Goal: Task Accomplishment & Management: Manage account settings

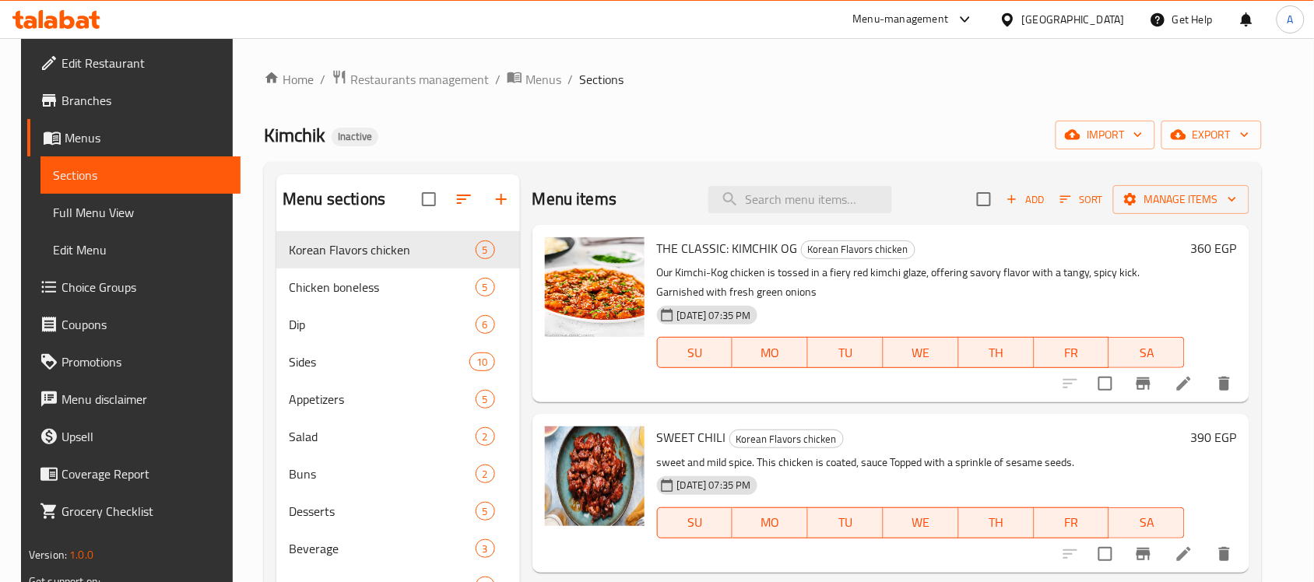
click at [1118, 18] on div "Egypt" at bounding box center [1073, 19] width 103 height 17
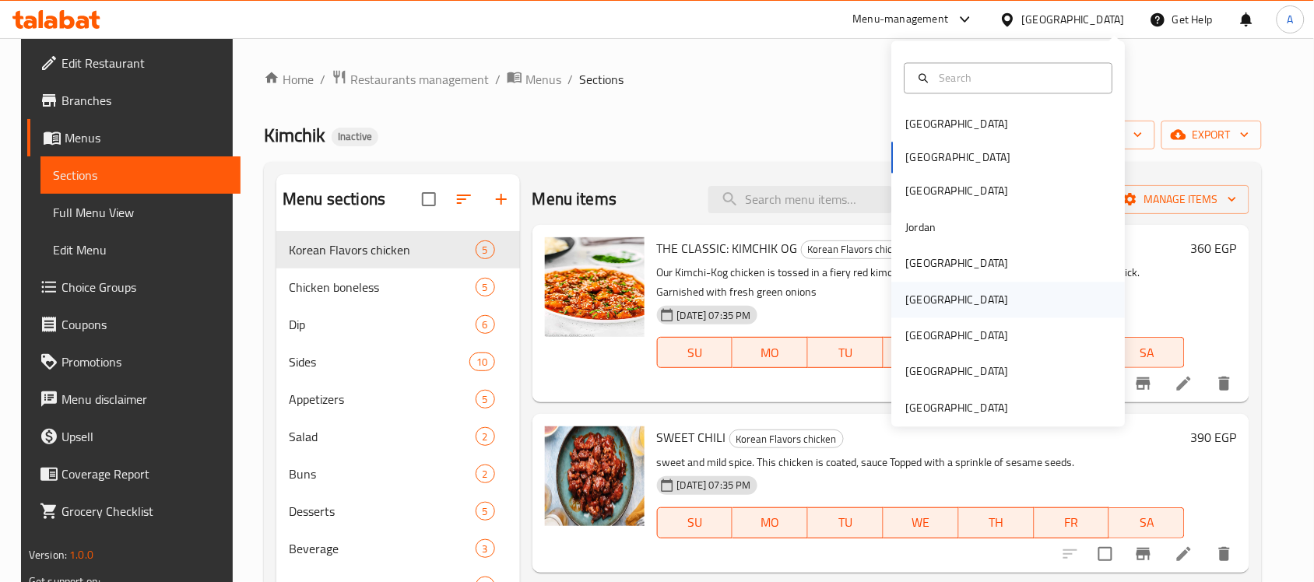
click at [927, 307] on div "[GEOGRAPHIC_DATA]" at bounding box center [958, 300] width 128 height 36
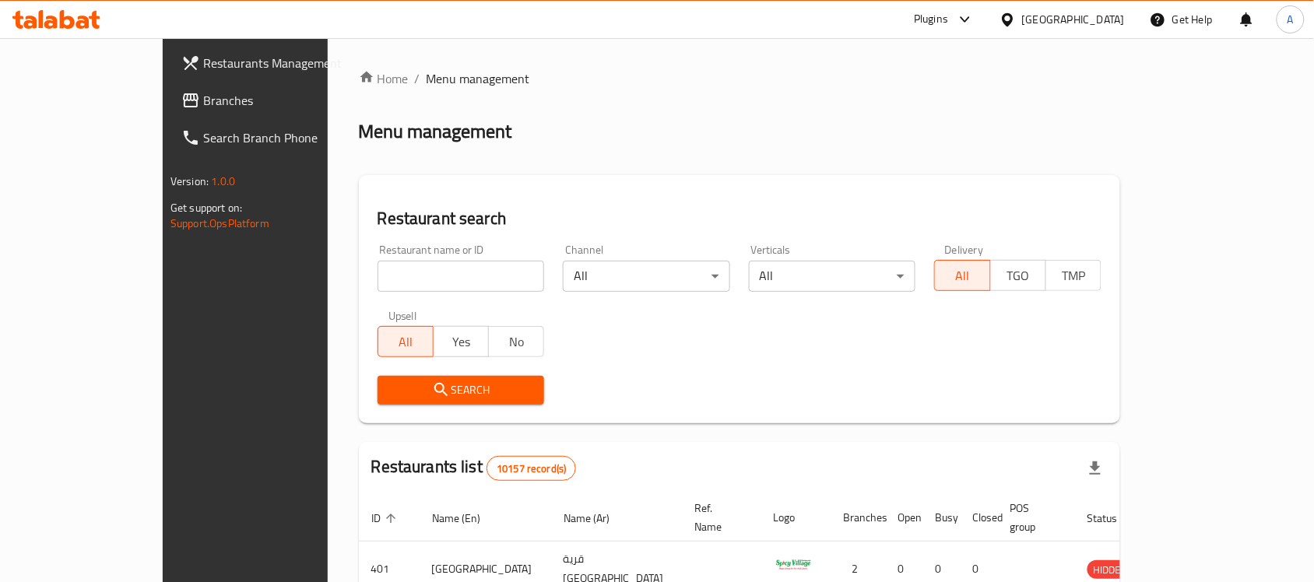
click at [203, 109] on span "Branches" at bounding box center [286, 100] width 167 height 19
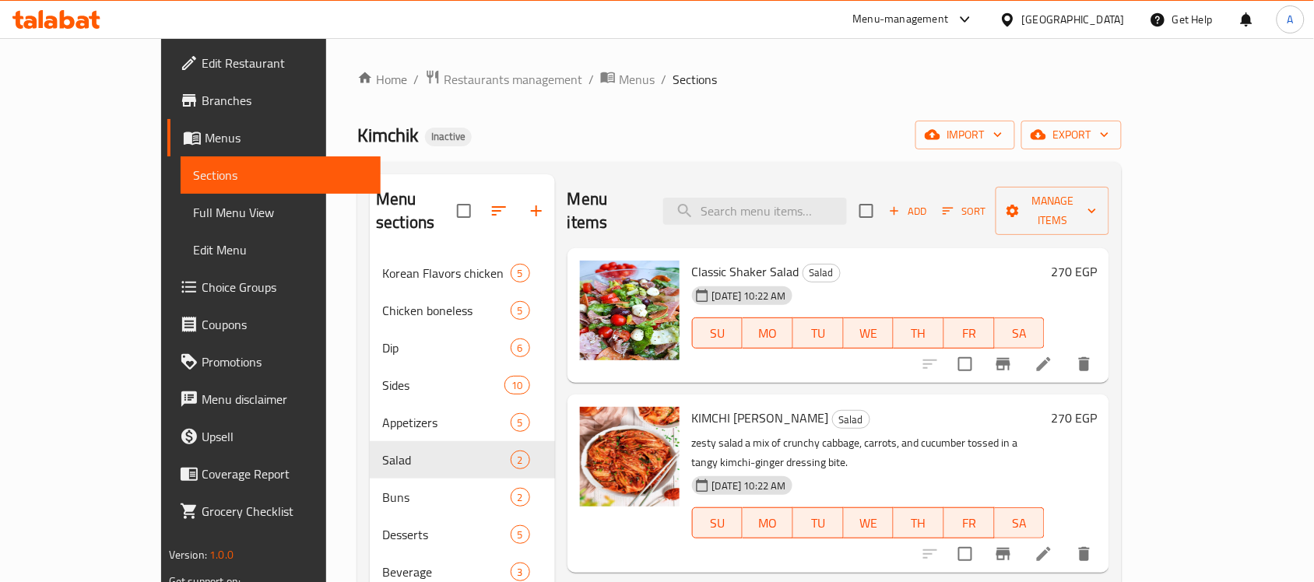
click at [1102, 16] on div "Egypt" at bounding box center [1073, 19] width 103 height 17
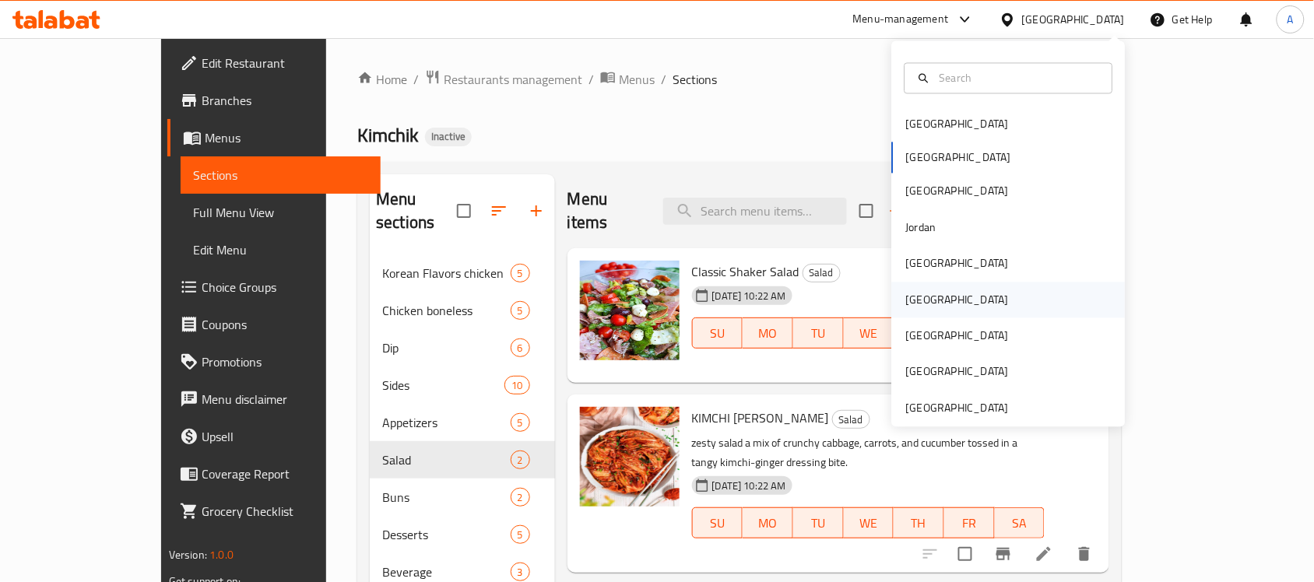
click at [927, 304] on div "[GEOGRAPHIC_DATA]" at bounding box center [958, 300] width 128 height 36
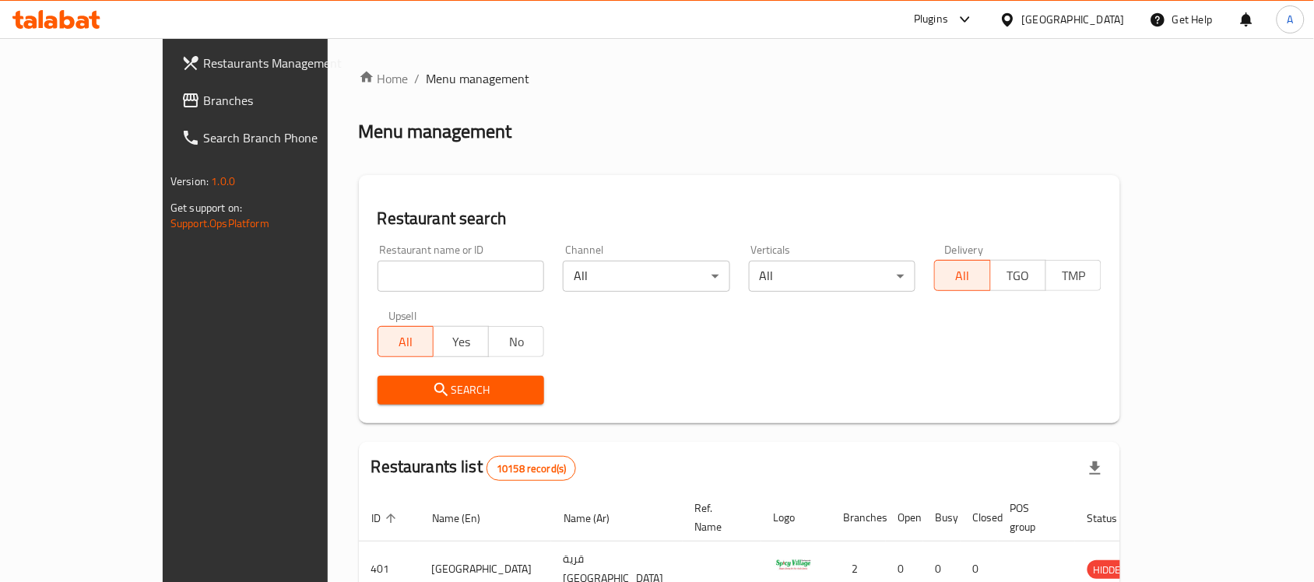
click at [203, 101] on span "Branches" at bounding box center [286, 100] width 167 height 19
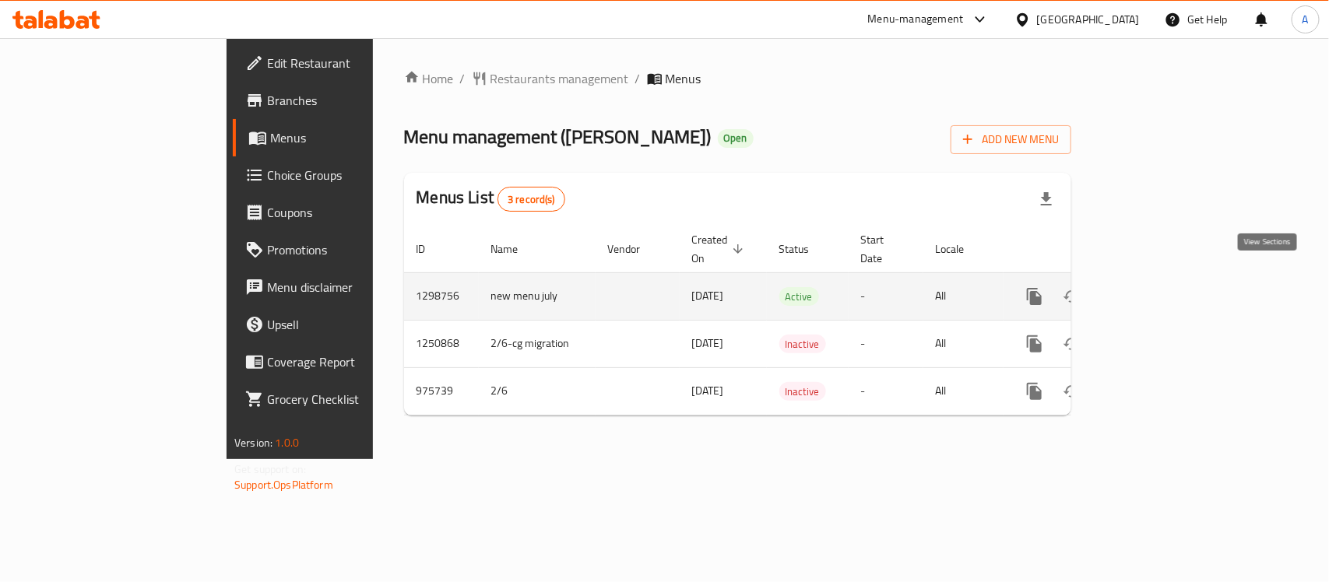
click at [1156, 287] on icon "enhanced table" at bounding box center [1146, 296] width 19 height 19
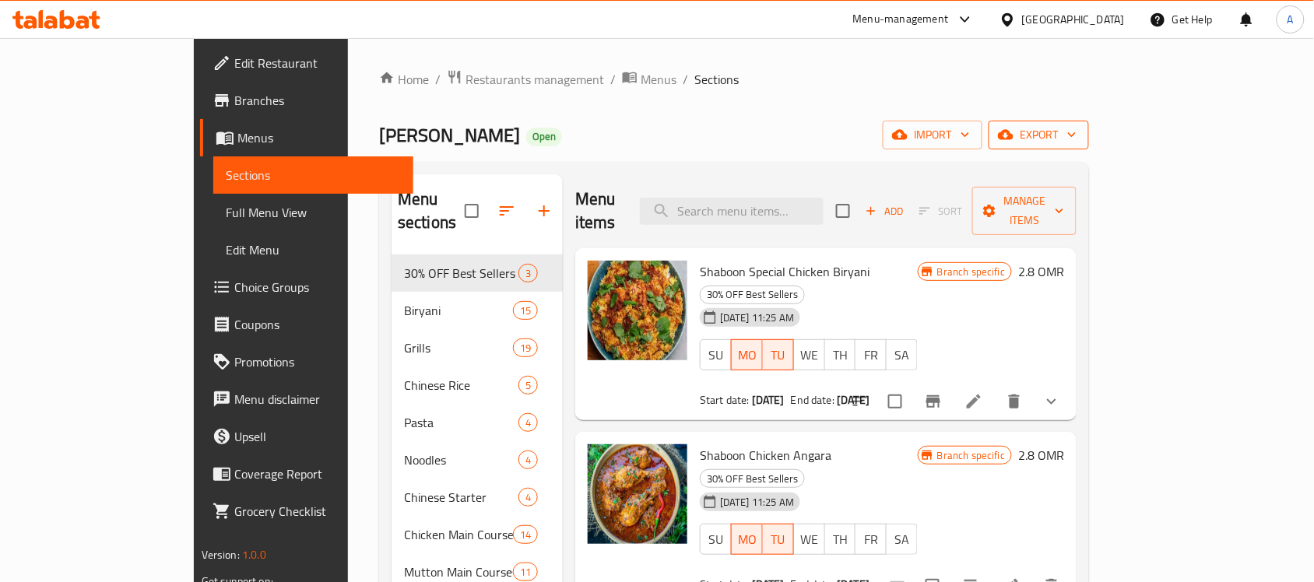
click at [1077, 138] on span "export" at bounding box center [1039, 134] width 76 height 19
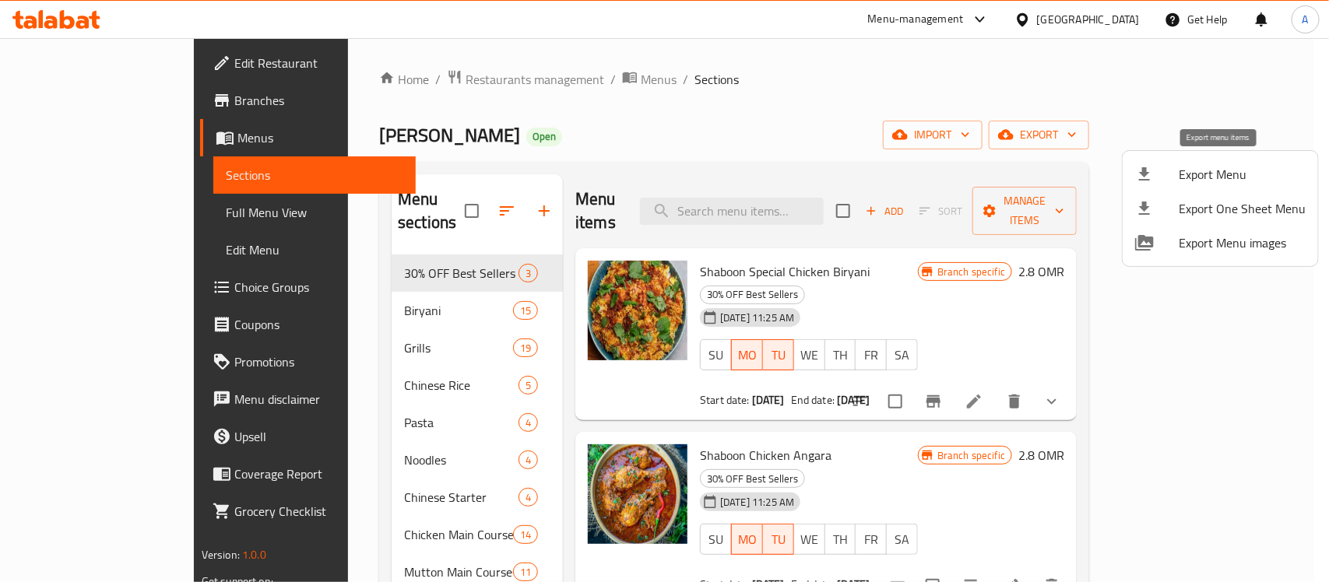
click at [1187, 174] on span "Export Menu" at bounding box center [1242, 174] width 127 height 19
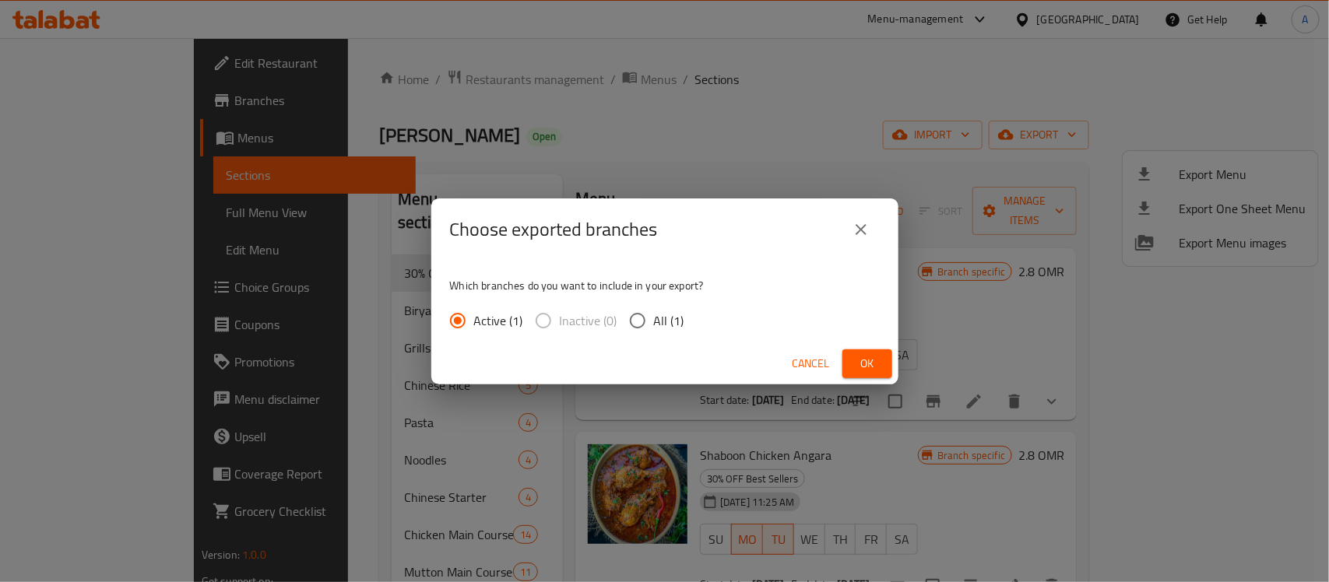
click at [631, 324] on input "All (1)" at bounding box center [637, 320] width 33 height 33
radio input "true"
click at [856, 358] on span "Ok" at bounding box center [867, 363] width 25 height 19
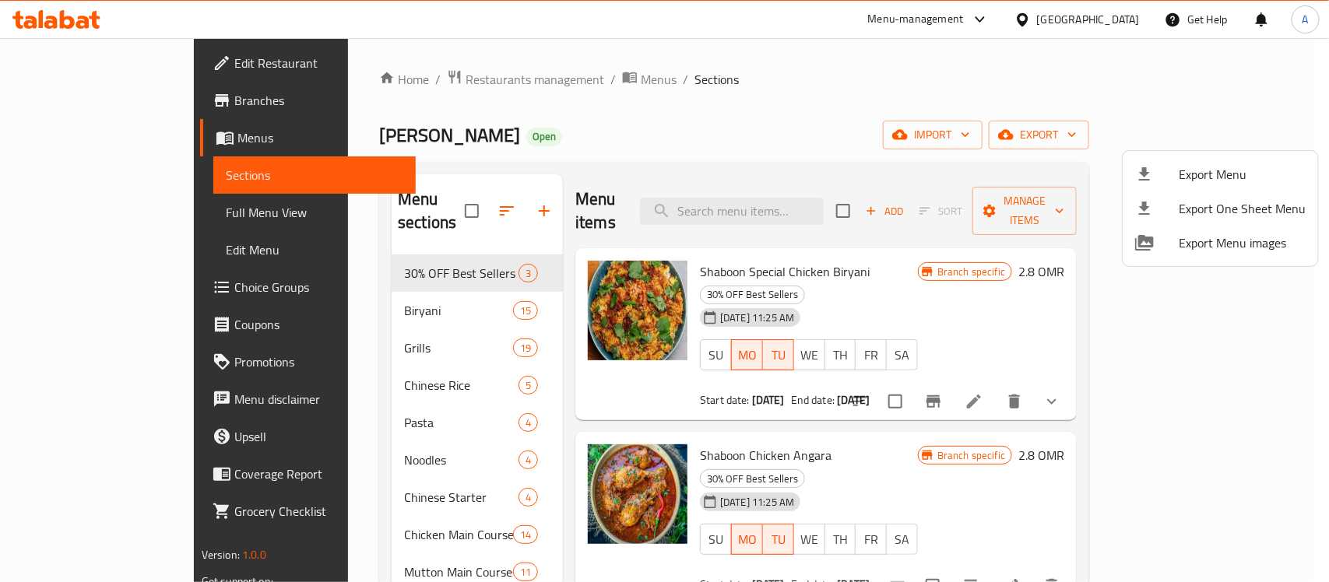
click at [107, 66] on div at bounding box center [664, 291] width 1329 height 582
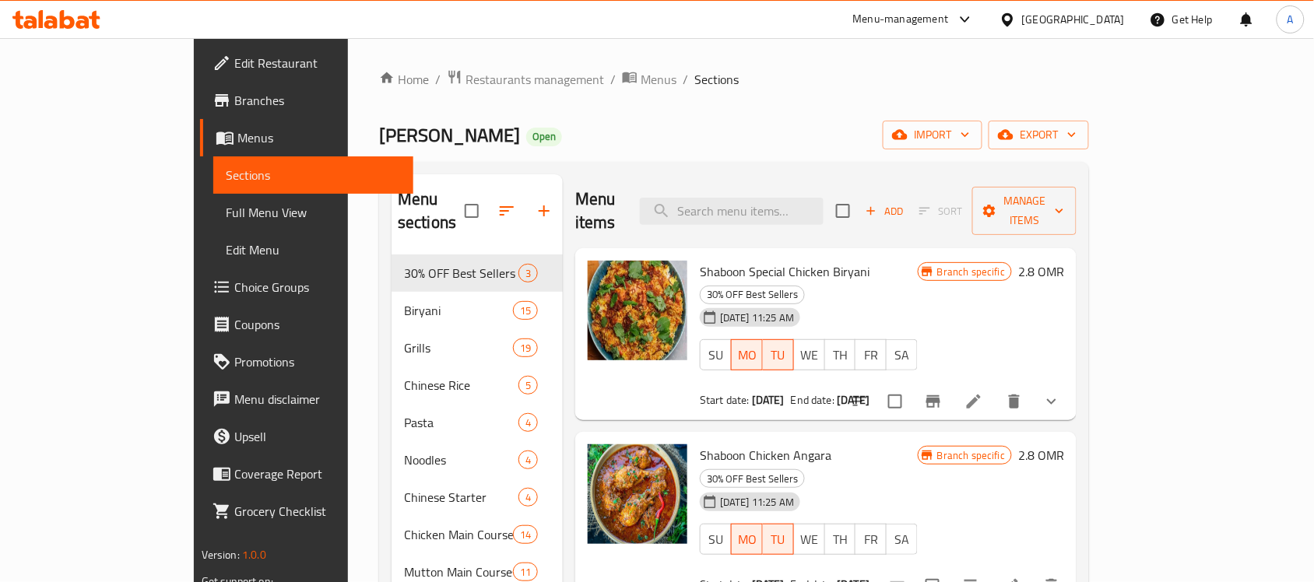
click at [234, 59] on span "Edit Restaurant" at bounding box center [317, 63] width 167 height 19
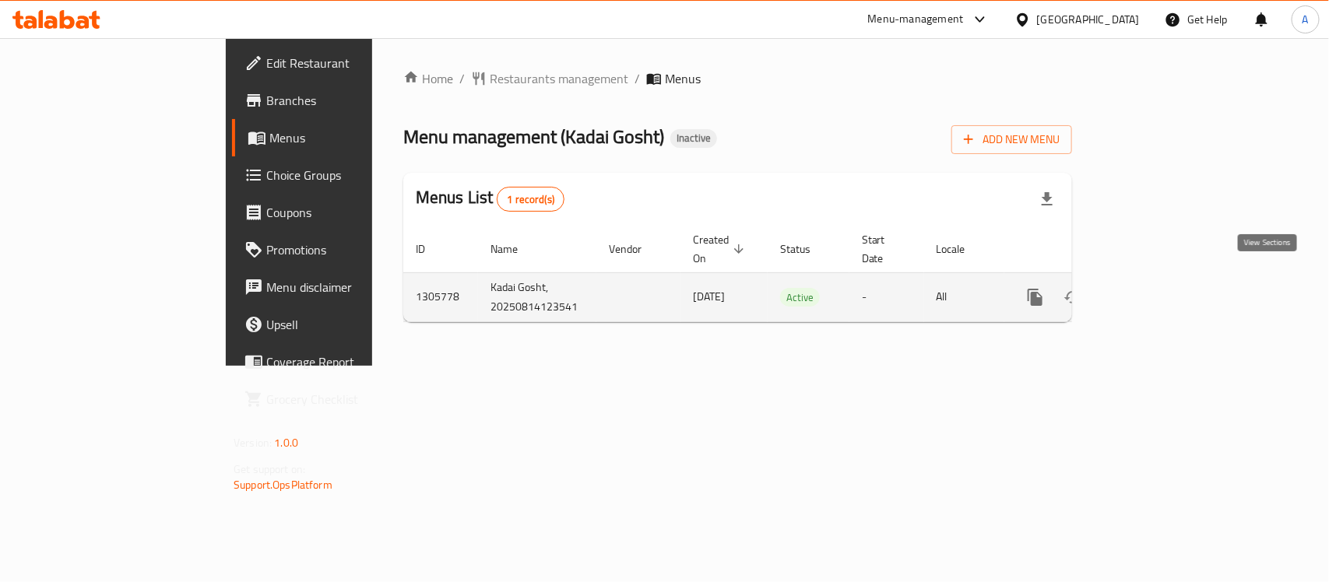
click at [1157, 289] on icon "enhanced table" at bounding box center [1147, 297] width 19 height 19
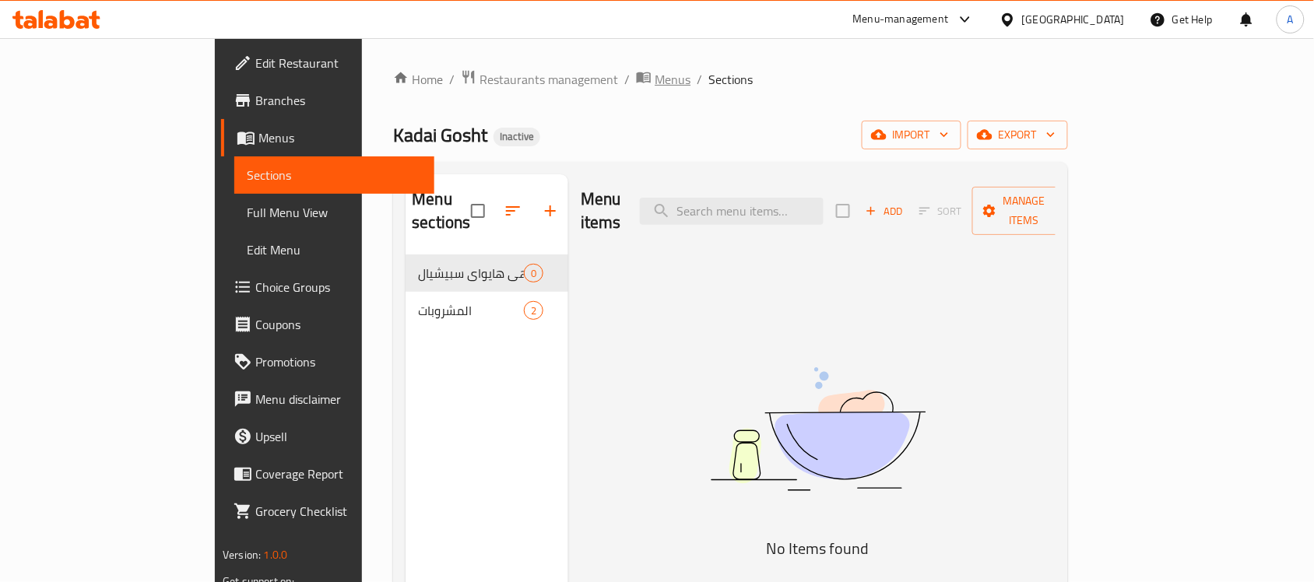
click at [655, 76] on span "Menus" at bounding box center [673, 79] width 36 height 19
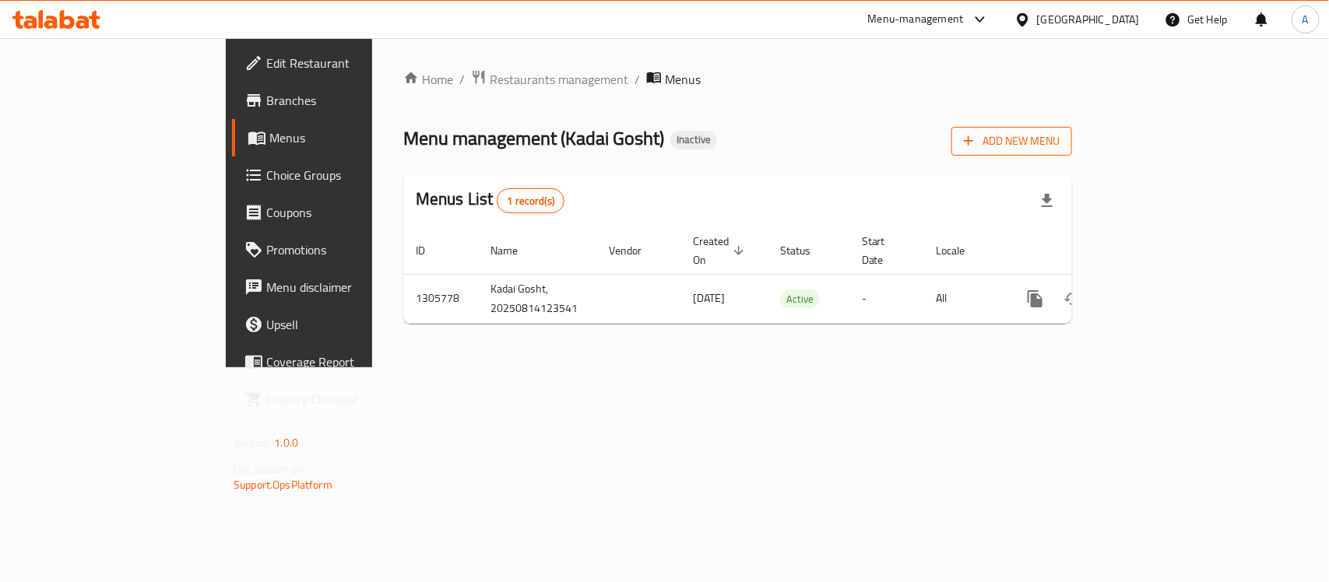
click at [1059, 142] on span "Add New Menu" at bounding box center [1012, 141] width 96 height 19
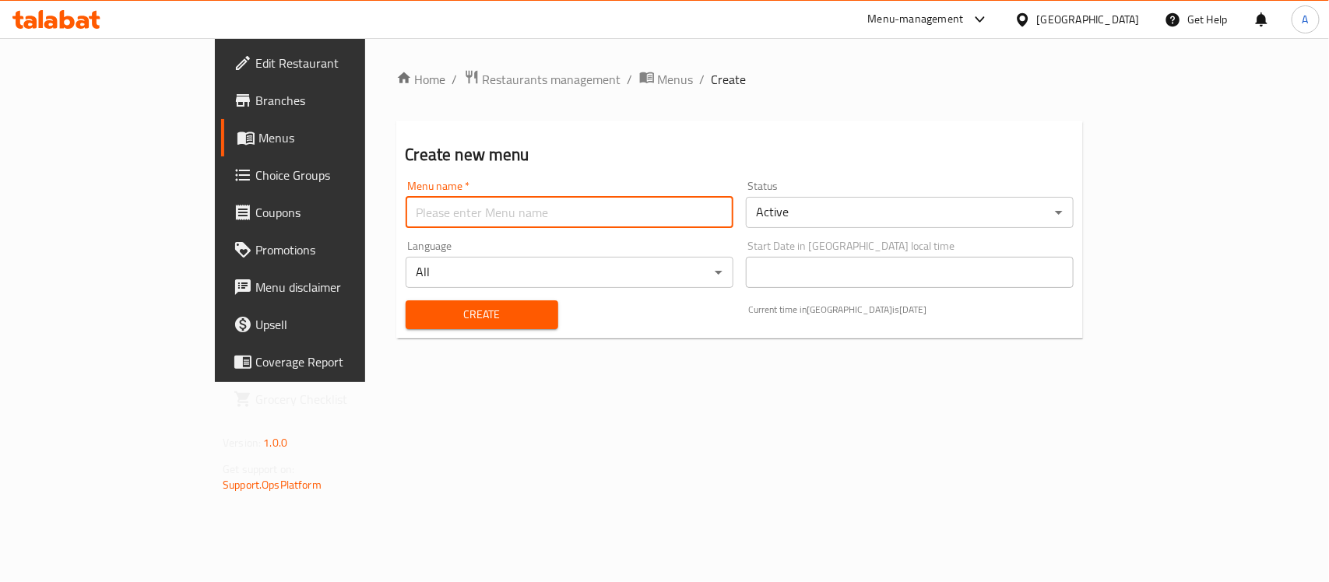
drag, startPoint x: 469, startPoint y: 208, endPoint x: 458, endPoint y: 219, distance: 16.0
click at [469, 208] on input "text" at bounding box center [570, 212] width 328 height 31
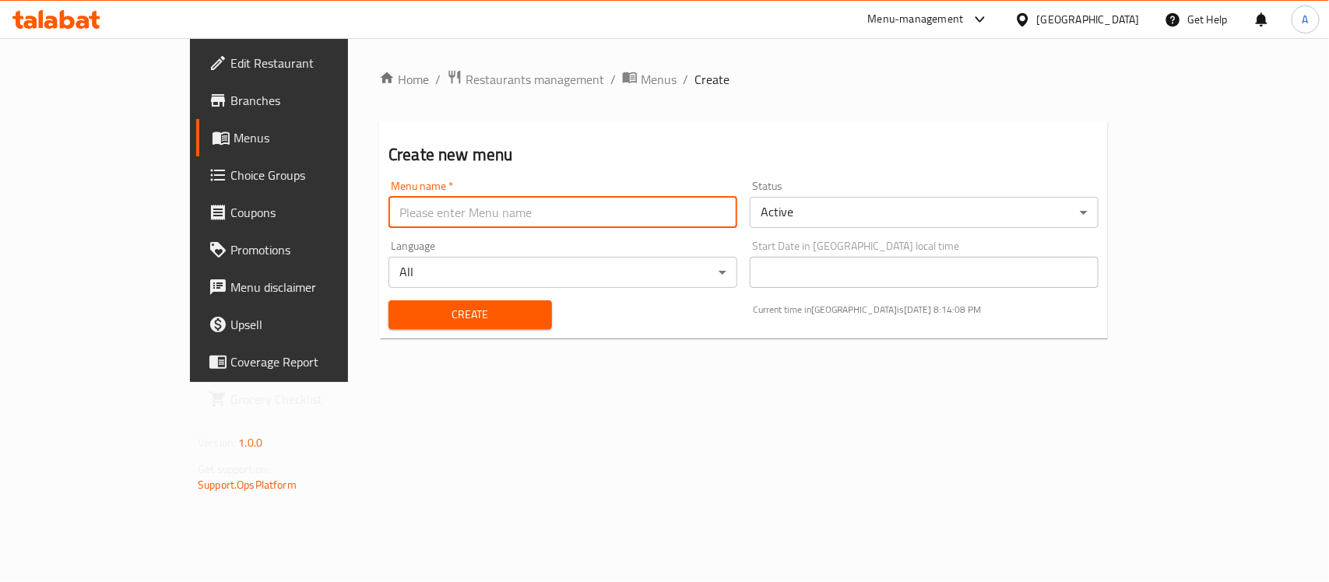
type input "menu"
click at [416, 317] on span "Create" at bounding box center [470, 314] width 139 height 19
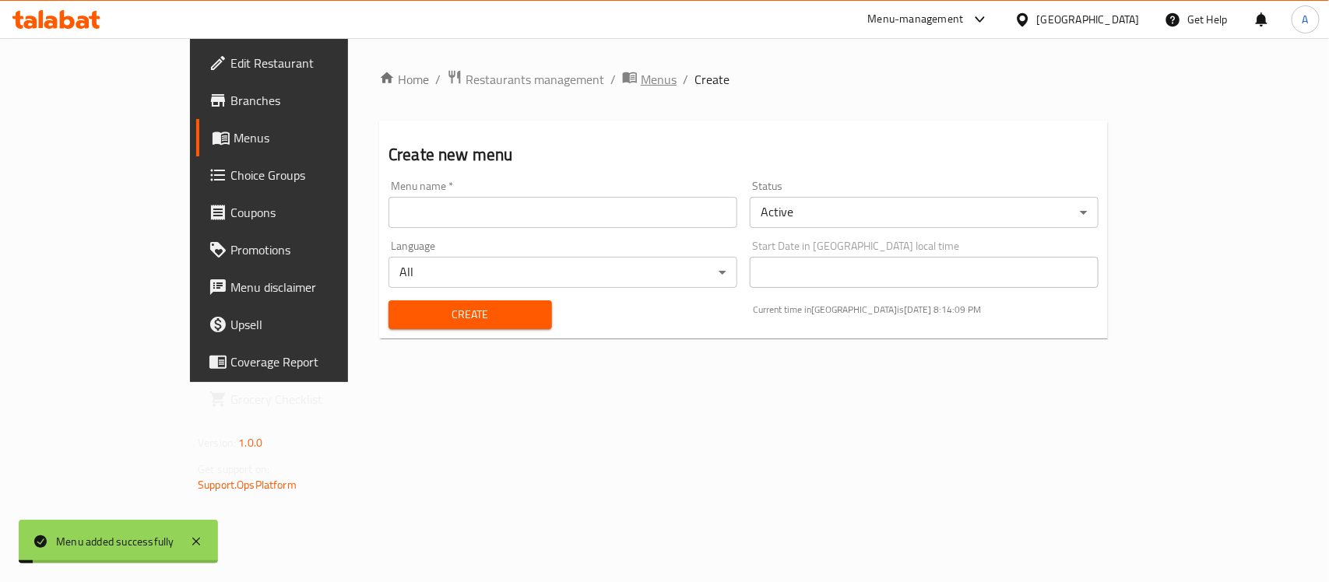
click at [641, 79] on span "Menus" at bounding box center [659, 79] width 36 height 19
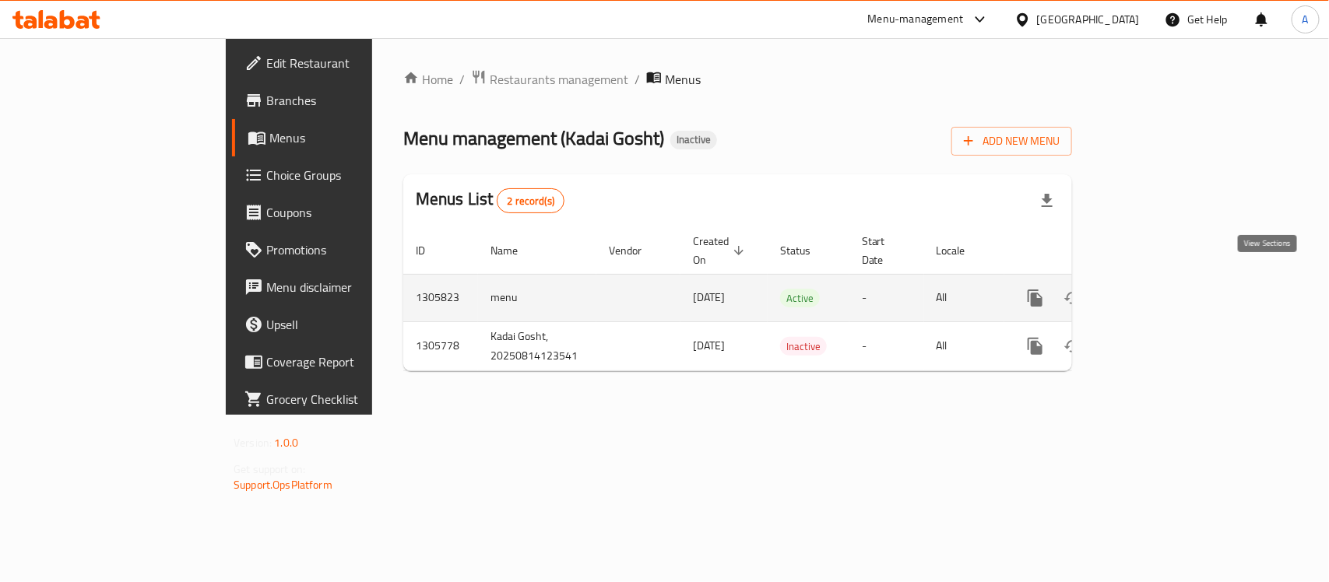
click at [1154, 291] on icon "enhanced table" at bounding box center [1147, 298] width 14 height 14
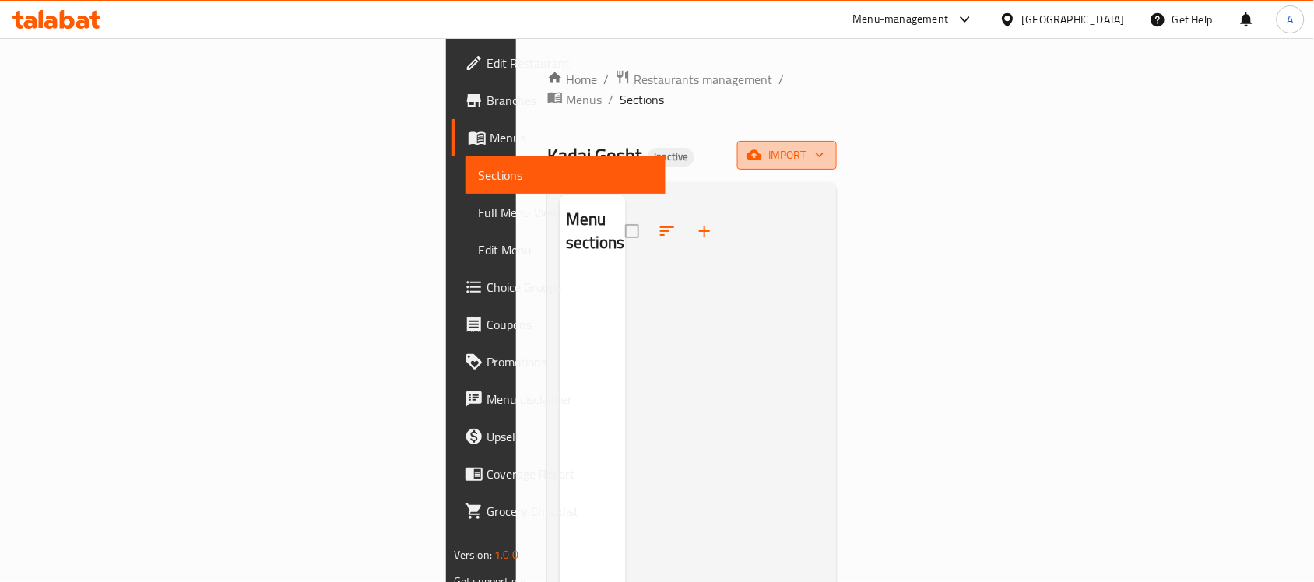
click at [824, 146] on span "import" at bounding box center [787, 155] width 75 height 19
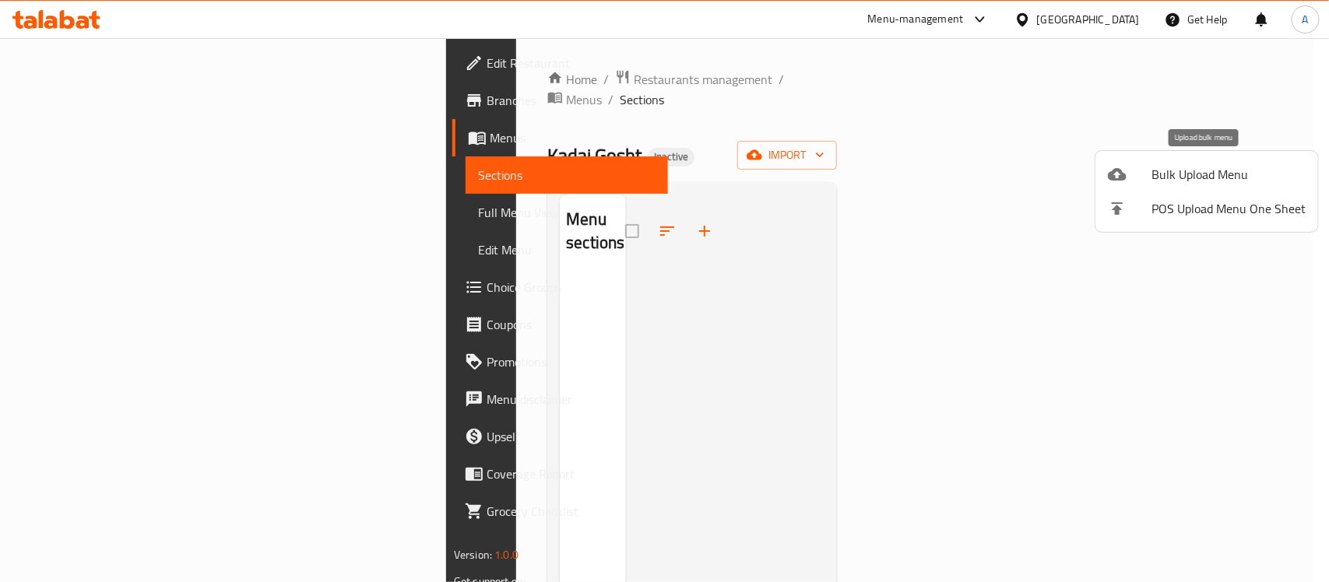
click at [1239, 170] on span "Bulk Upload Menu" at bounding box center [1228, 174] width 154 height 19
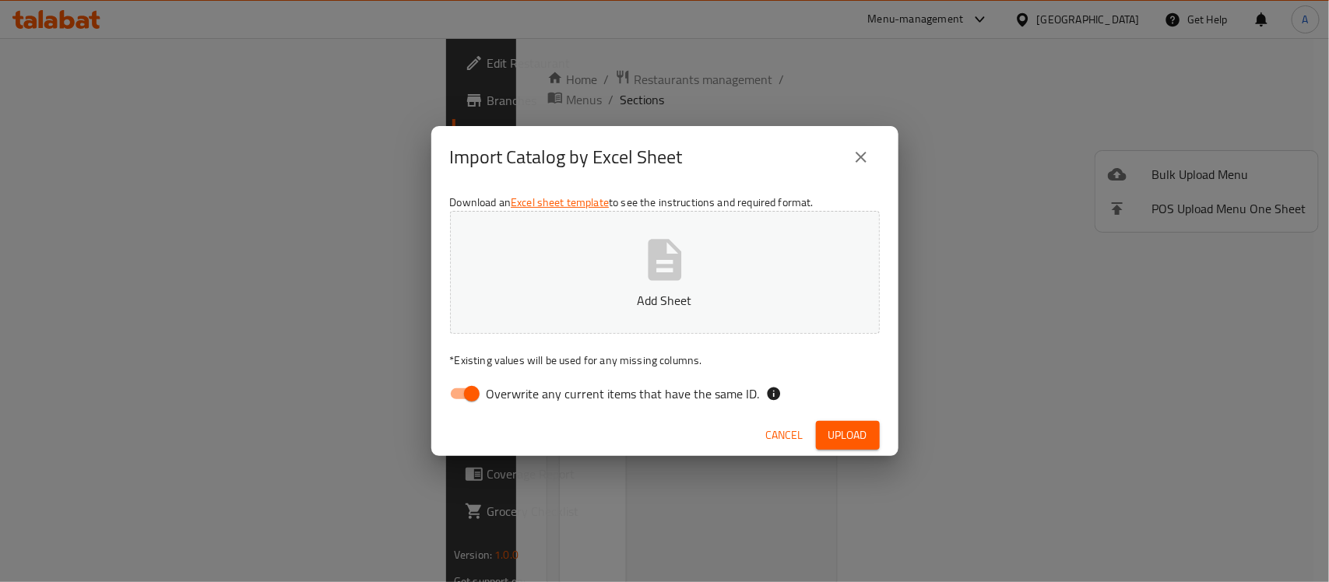
click at [460, 386] on input "Overwrite any current items that have the same ID." at bounding box center [471, 394] width 89 height 30
checkbox input "false"
click at [856, 438] on span "Upload" at bounding box center [847, 435] width 39 height 19
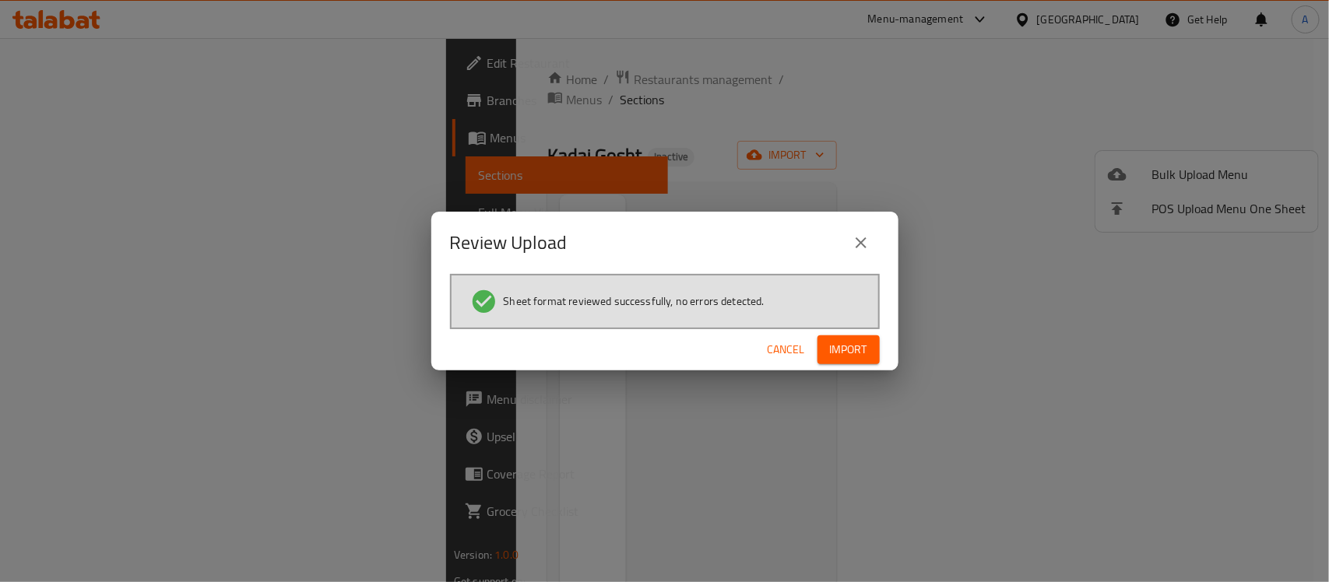
click at [846, 354] on span "Import" at bounding box center [848, 349] width 37 height 19
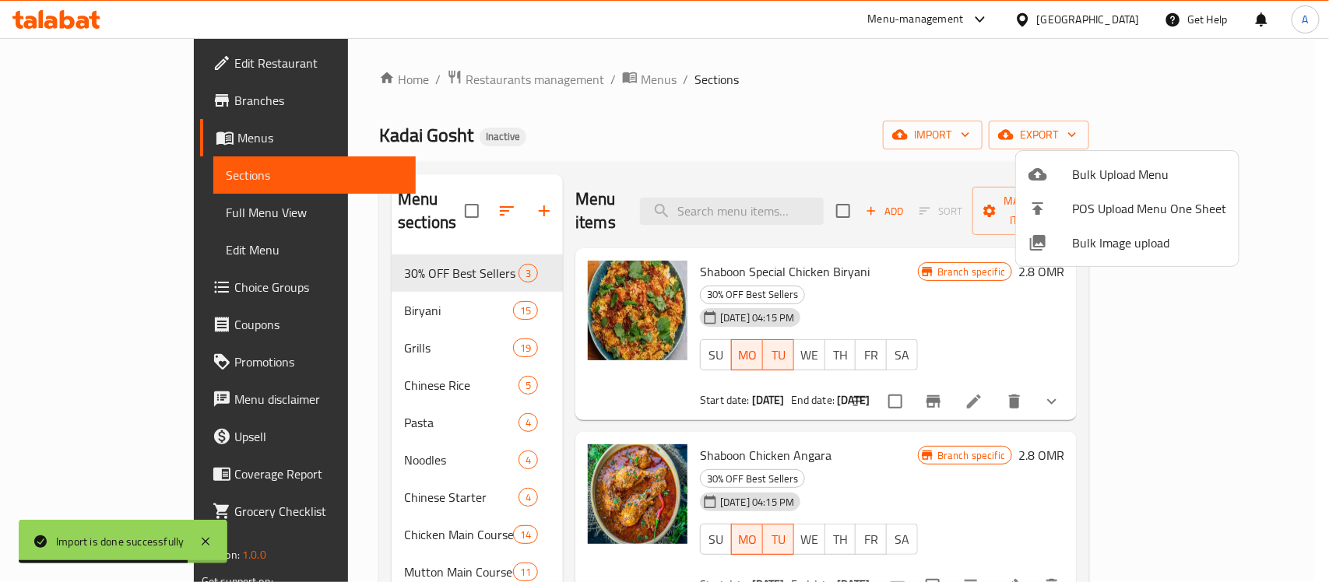
click at [972, 263] on div at bounding box center [664, 291] width 1329 height 582
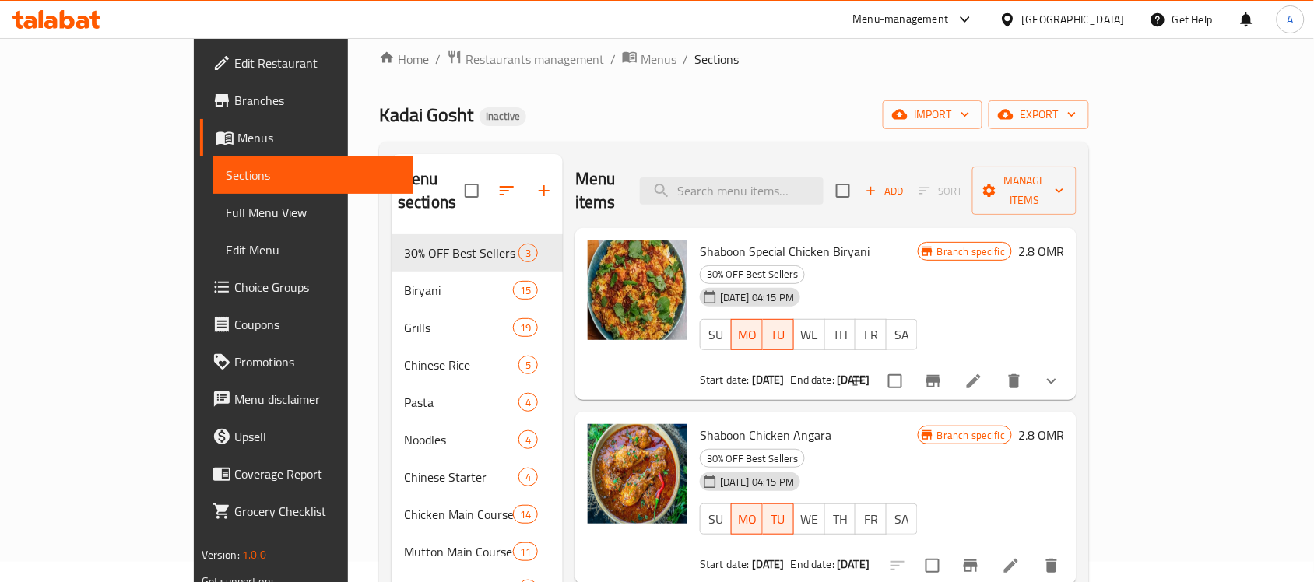
scroll to position [4, 0]
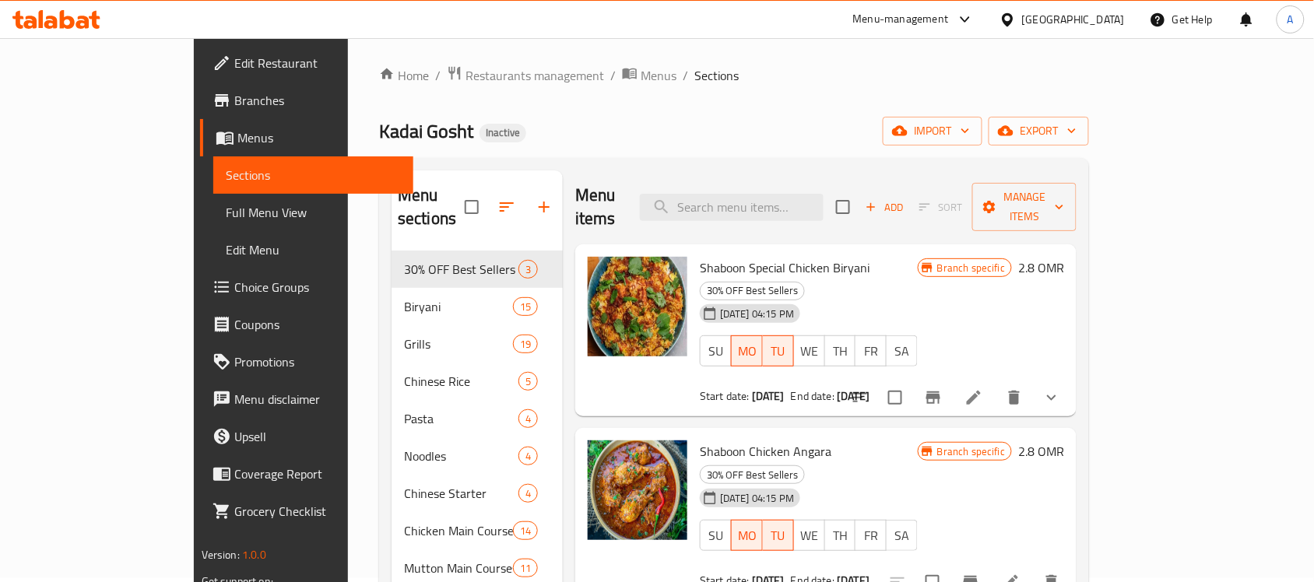
click at [234, 103] on span "Branches" at bounding box center [317, 100] width 167 height 19
